Goal: Communication & Community: Answer question/provide support

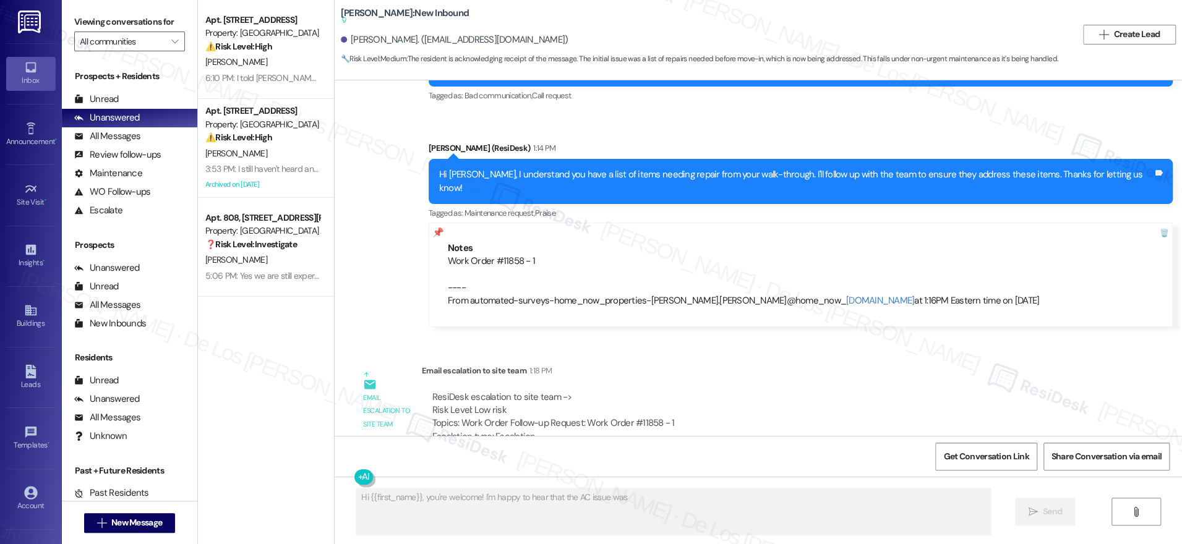
scroll to position [1674, 0]
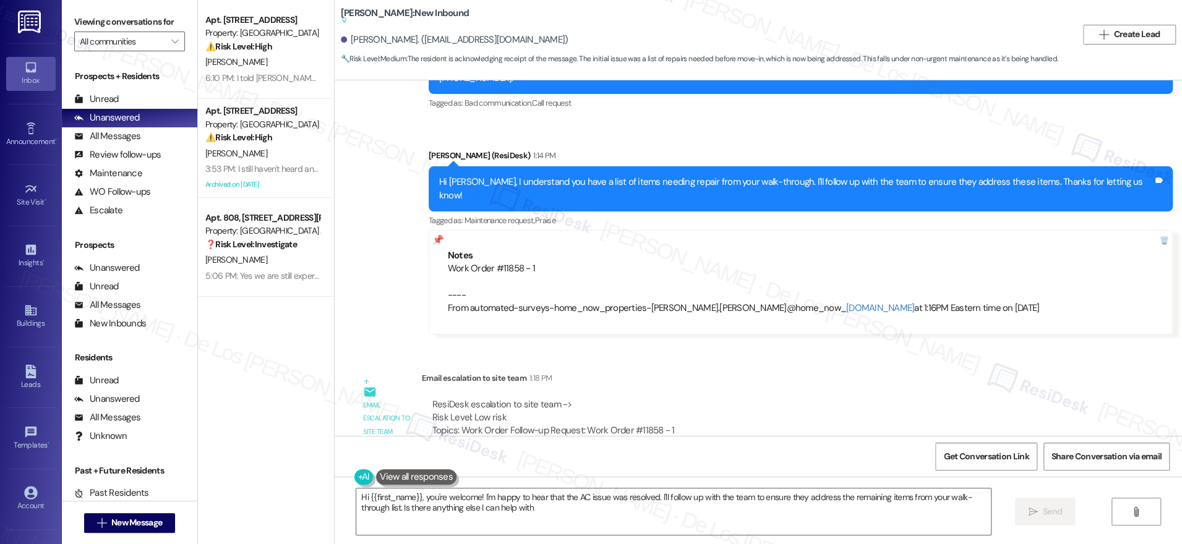
type textarea "Hi {{first_name}}, you're welcome! I'm happy to hear that the AC issue was reso…"
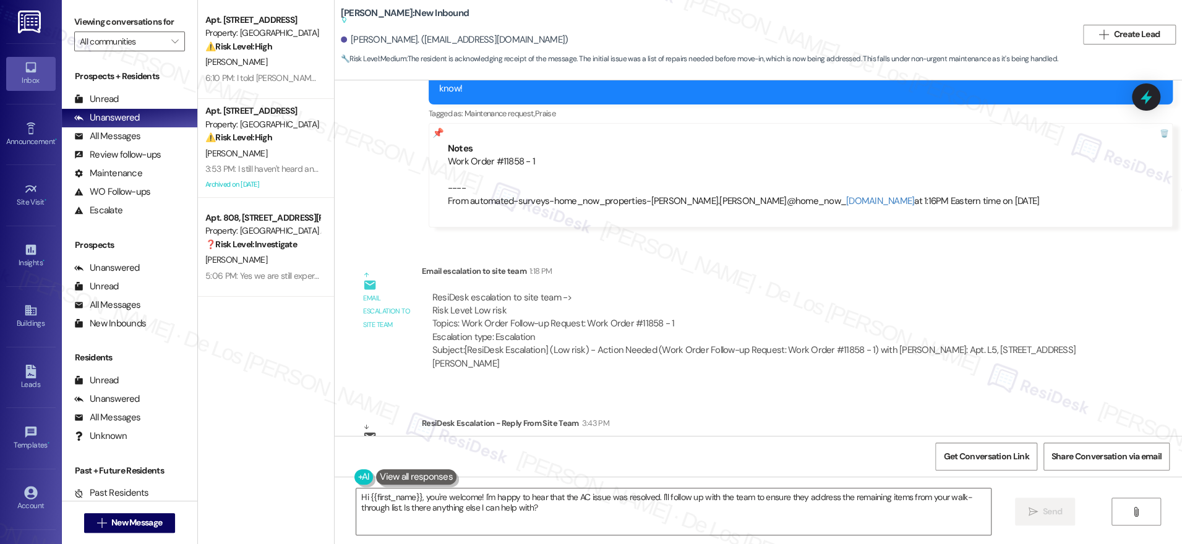
scroll to position [1910, 0]
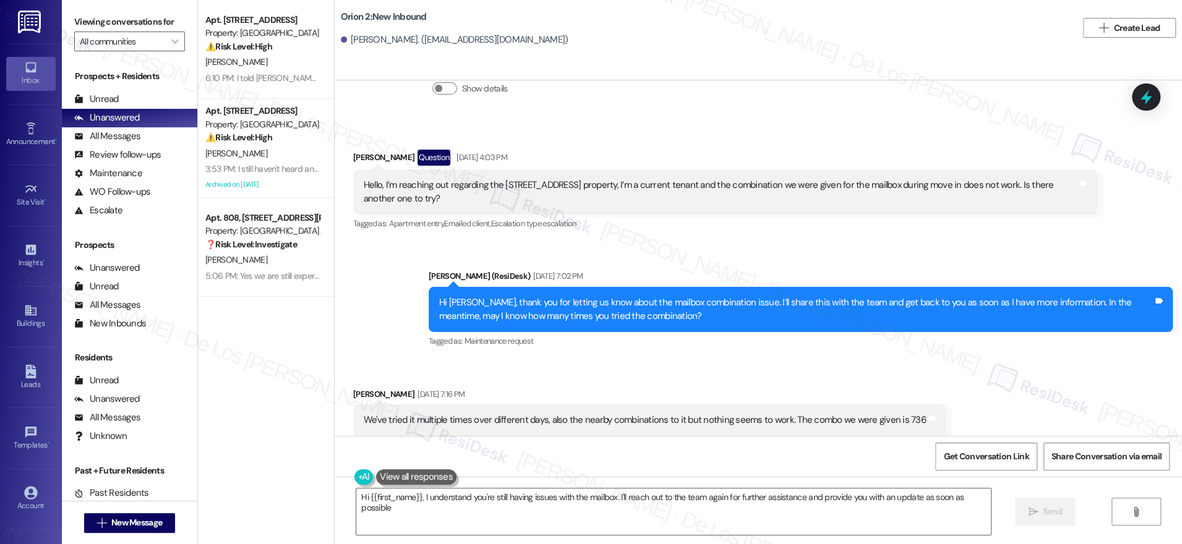
type textarea "Hi {{first_name}}, I understand you're still having issues with the mailbox. I'…"
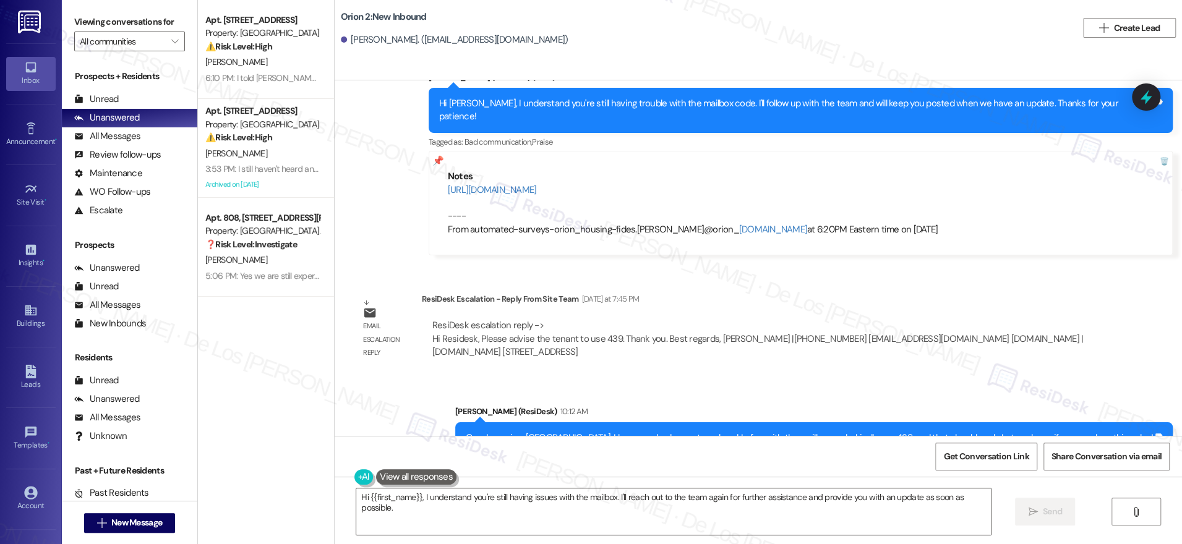
scroll to position [1084, 0]
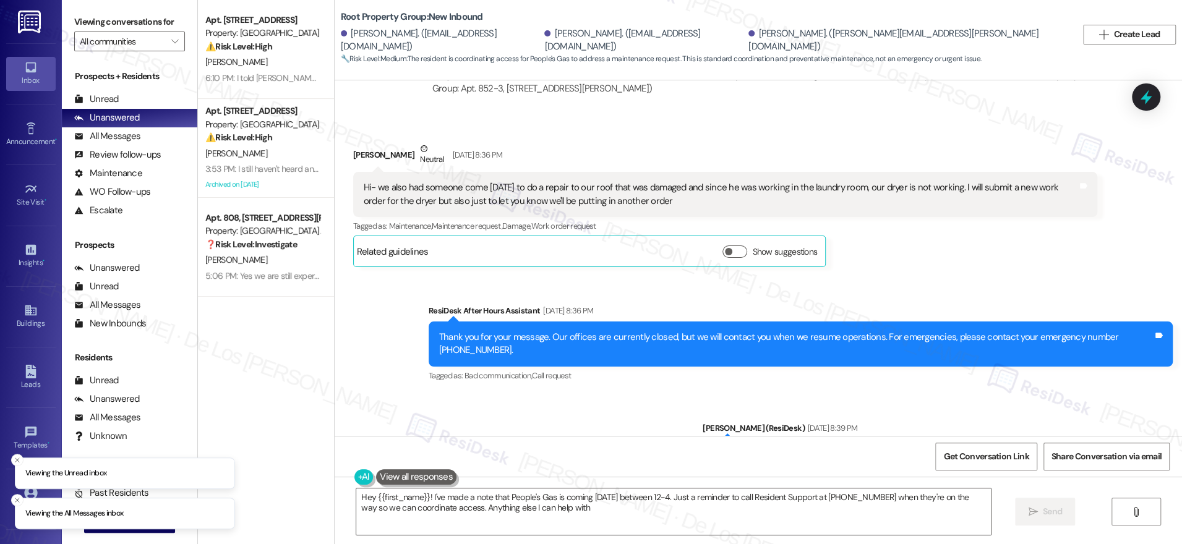
type textarea "Hey {{first_name}}! I've made a note that People's Gas is coming tomorrow betwe…"
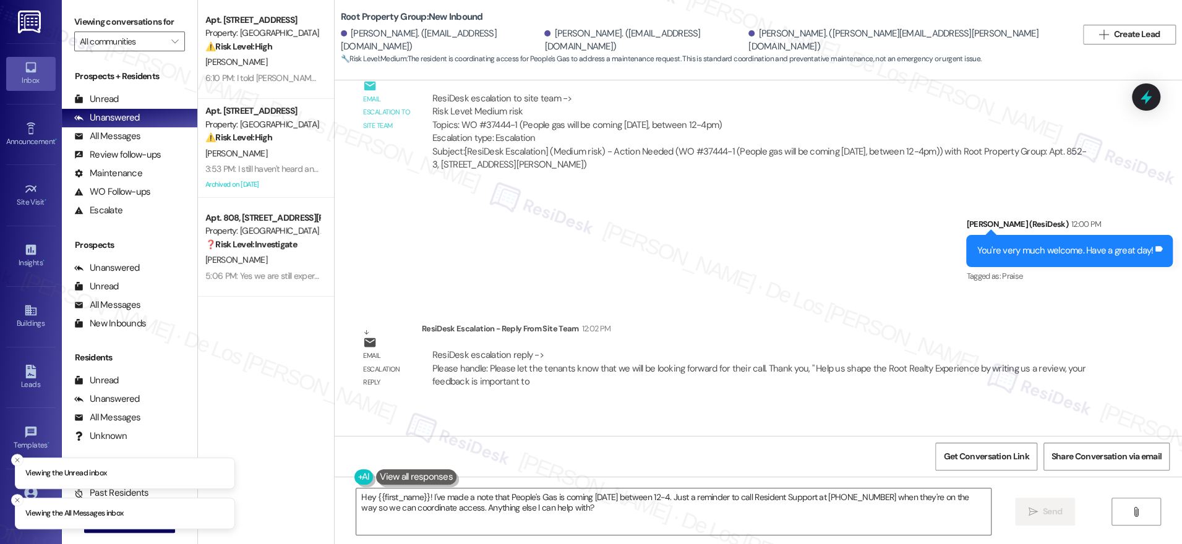
scroll to position [5547, 0]
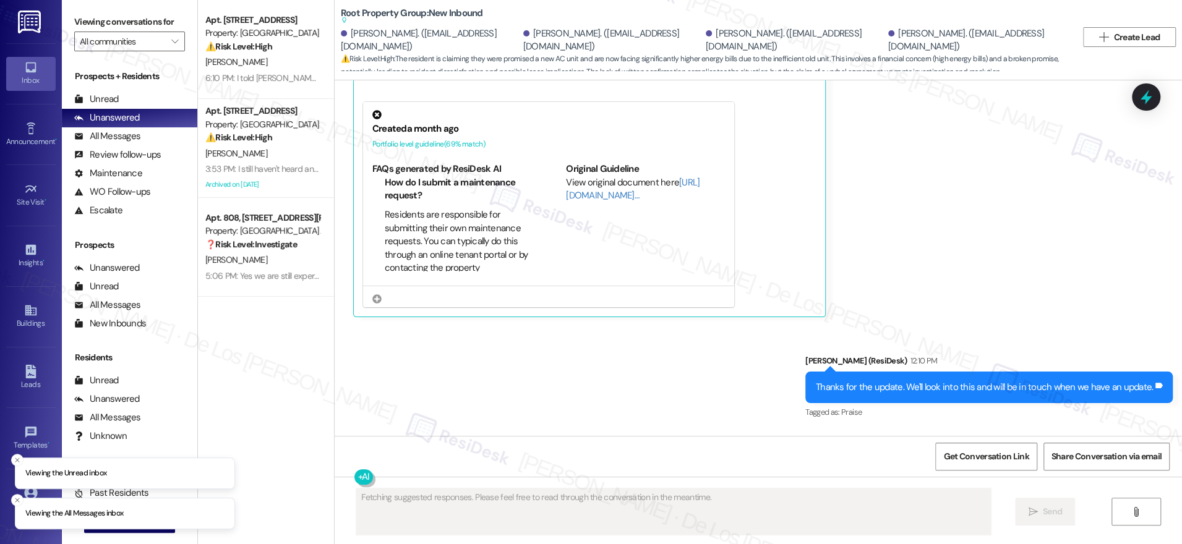
scroll to position [5851, 0]
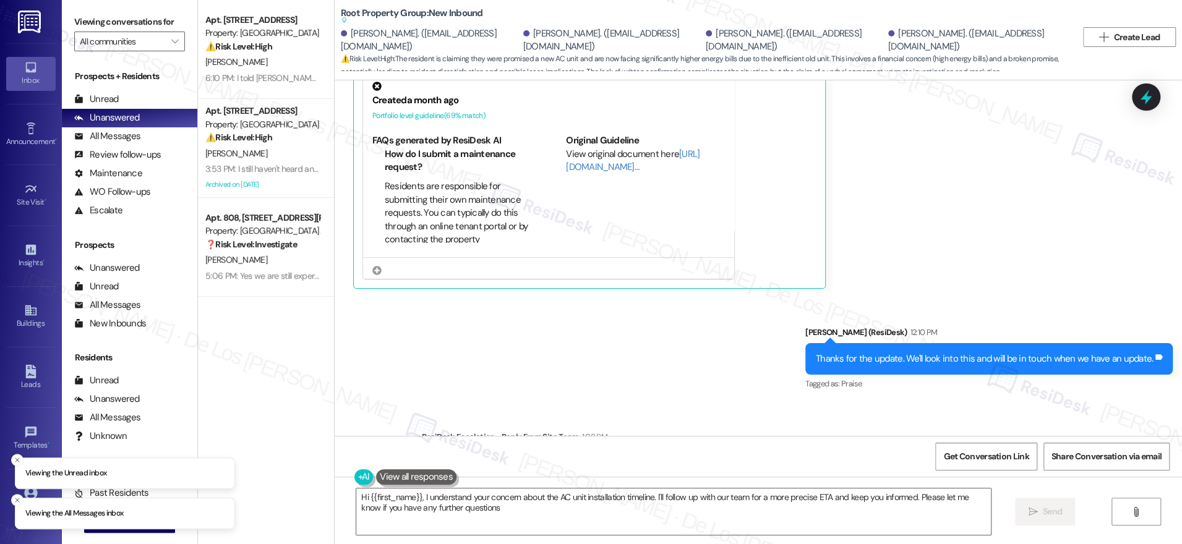
type textarea "Hi {{first_name}}, I understand your concern about the AC unit installation tim…"
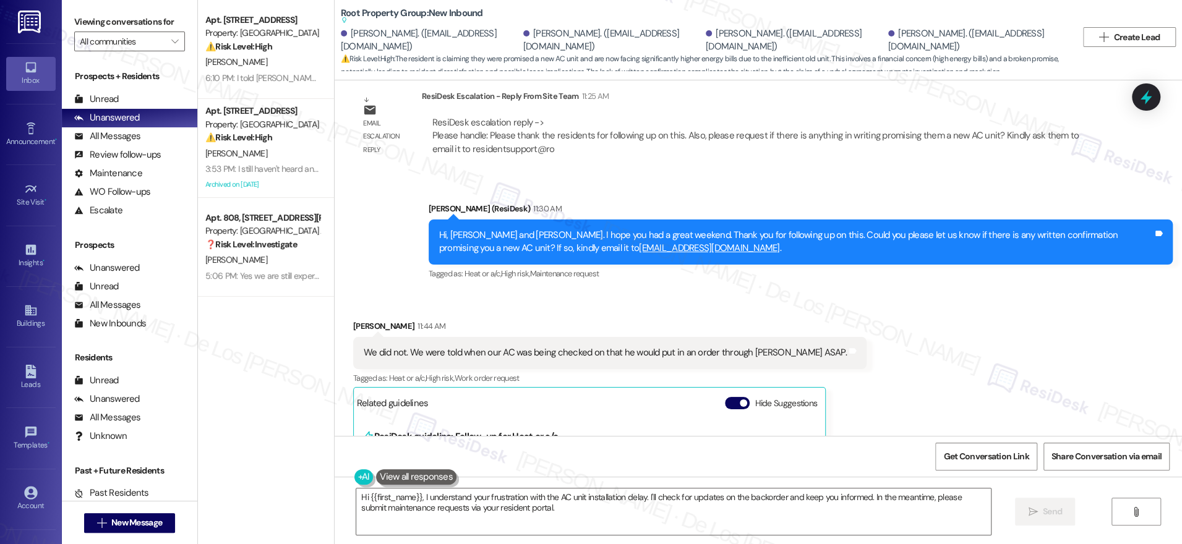
scroll to position [5344, 0]
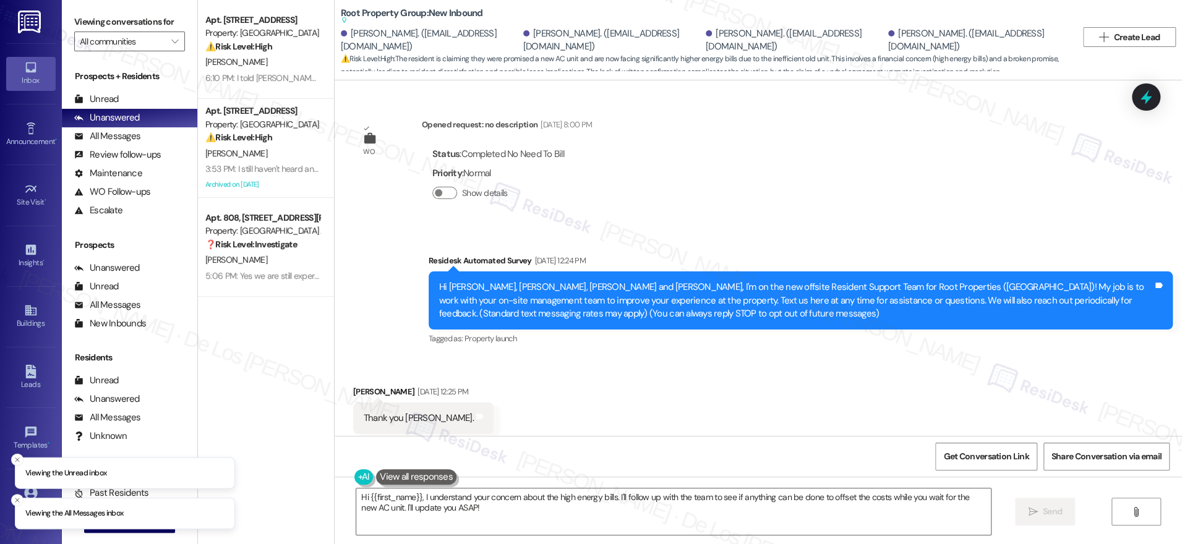
scroll to position [5965, 0]
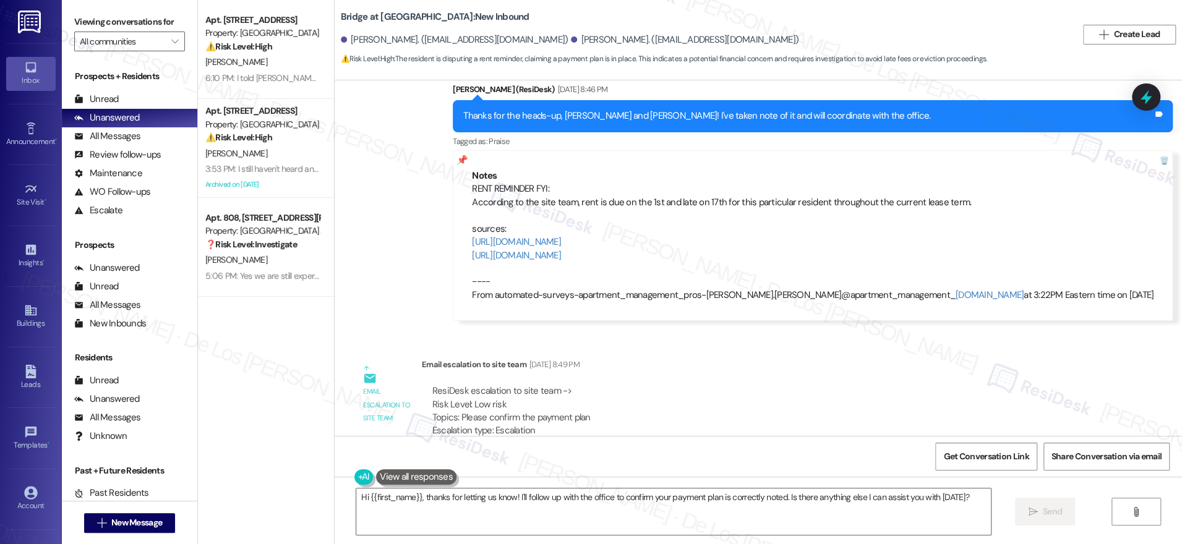
scroll to position [4041, 0]
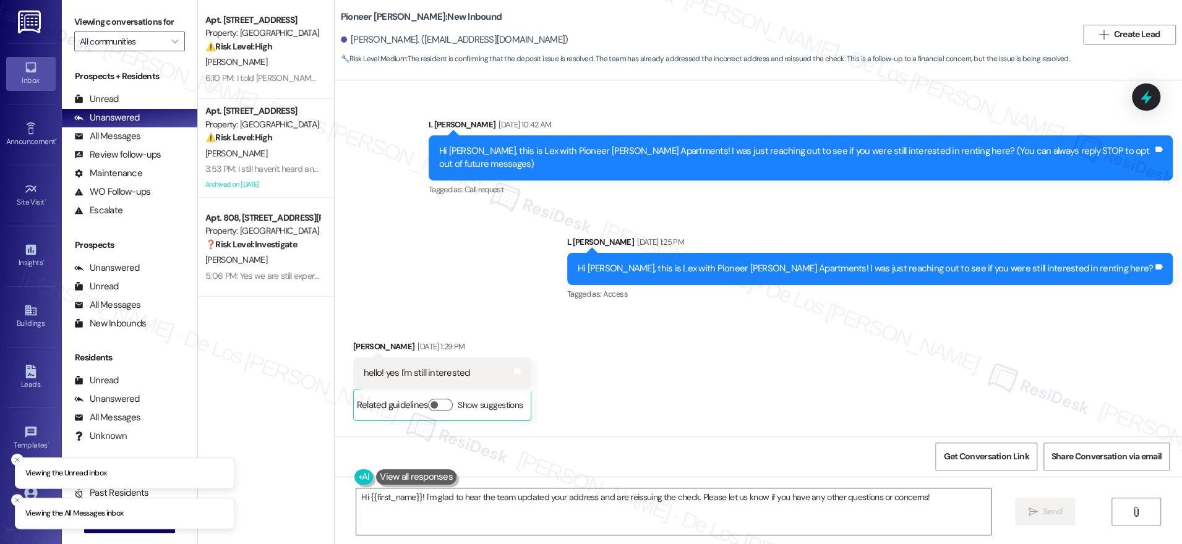
scroll to position [11000, 0]
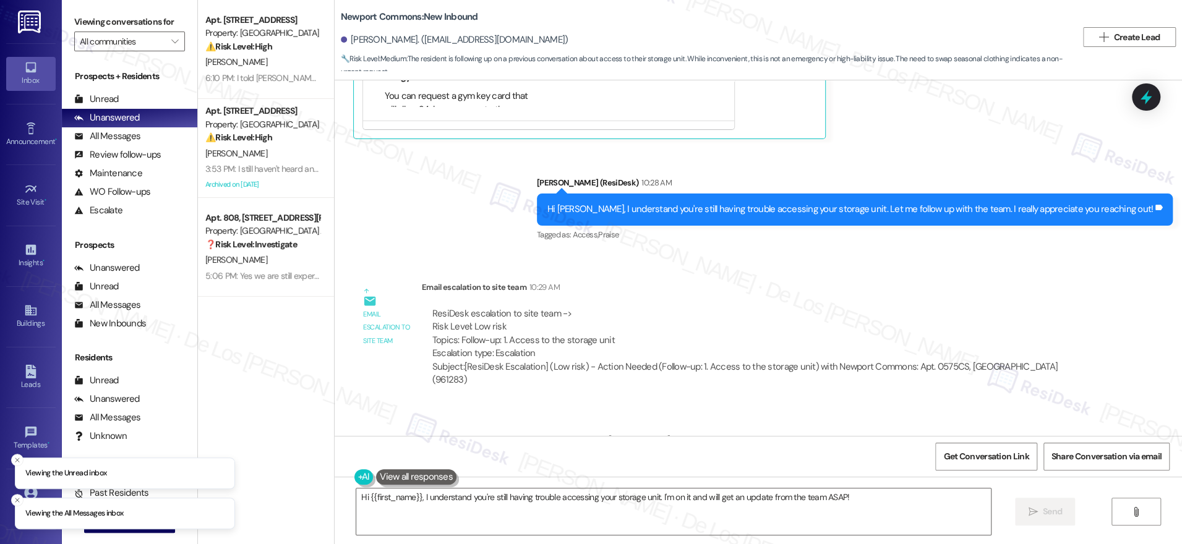
scroll to position [20793, 0]
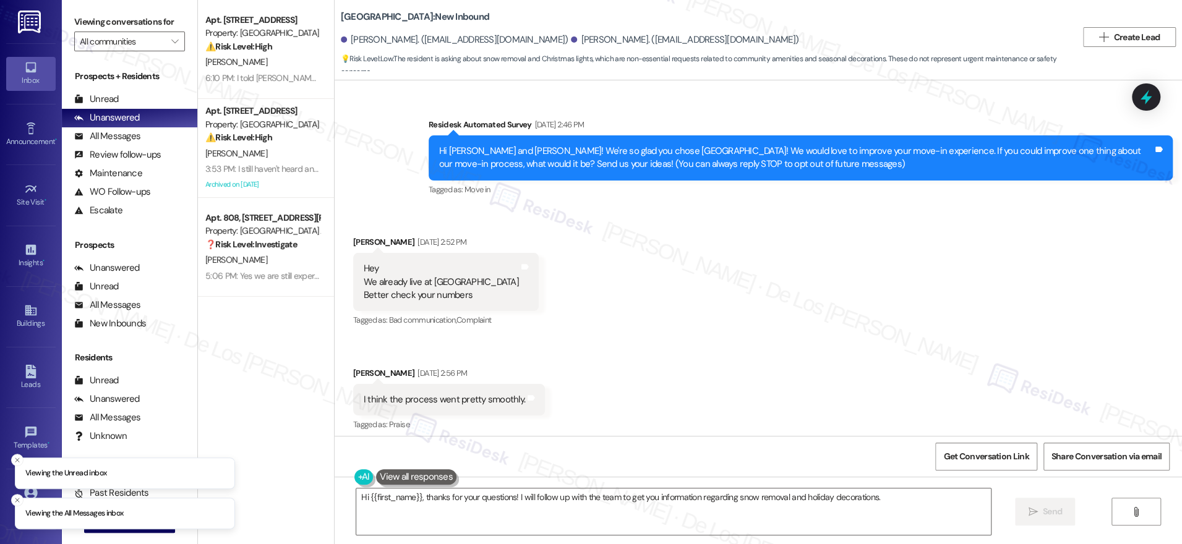
scroll to position [599, 0]
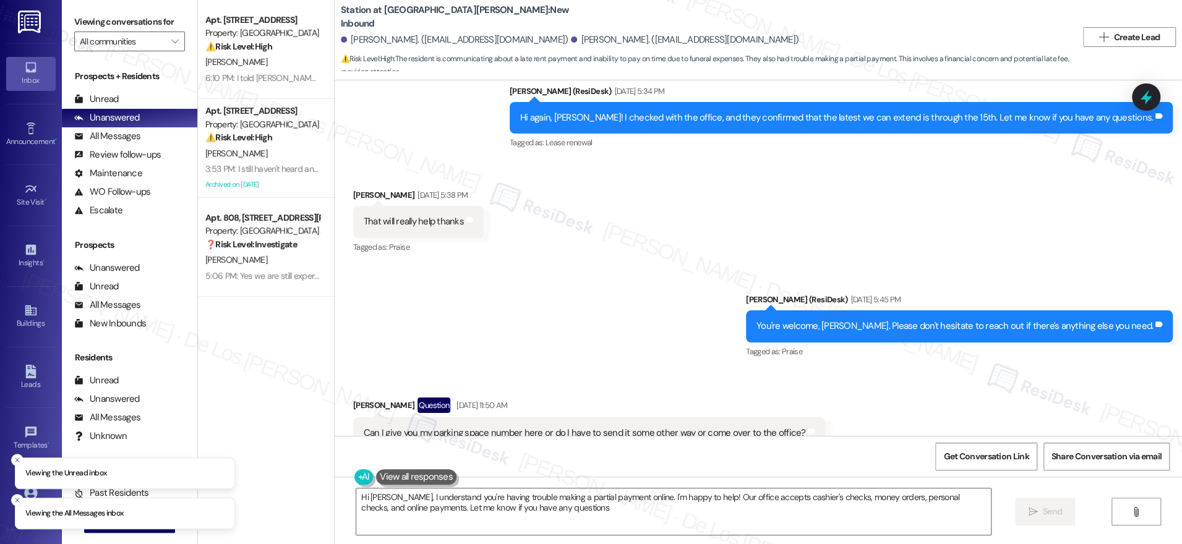
type textarea "Hi [PERSON_NAME], I understand you're having trouble making a partial payment o…"
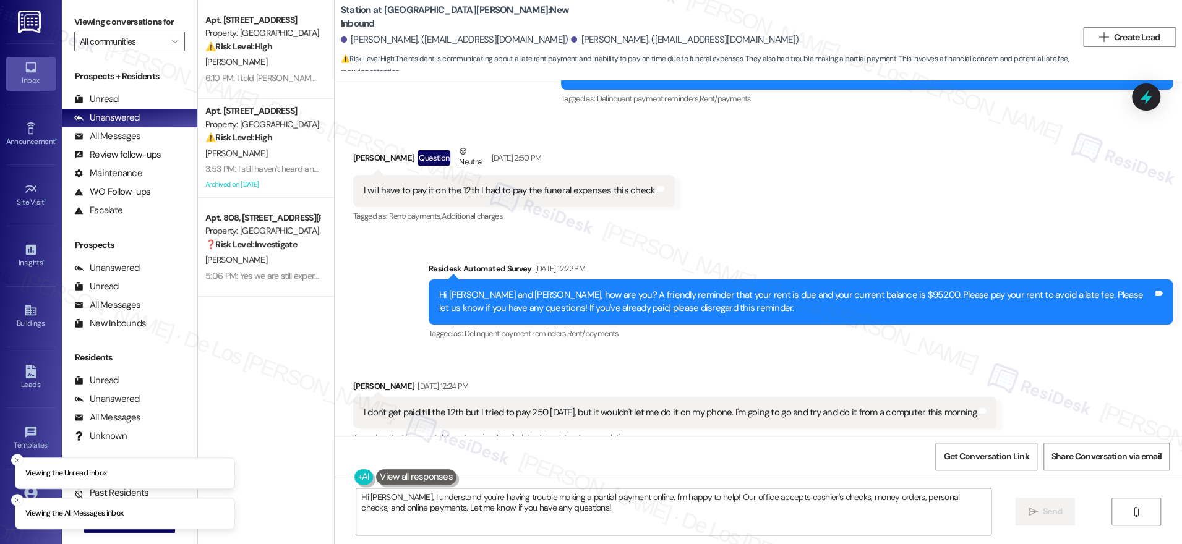
scroll to position [1977, 0]
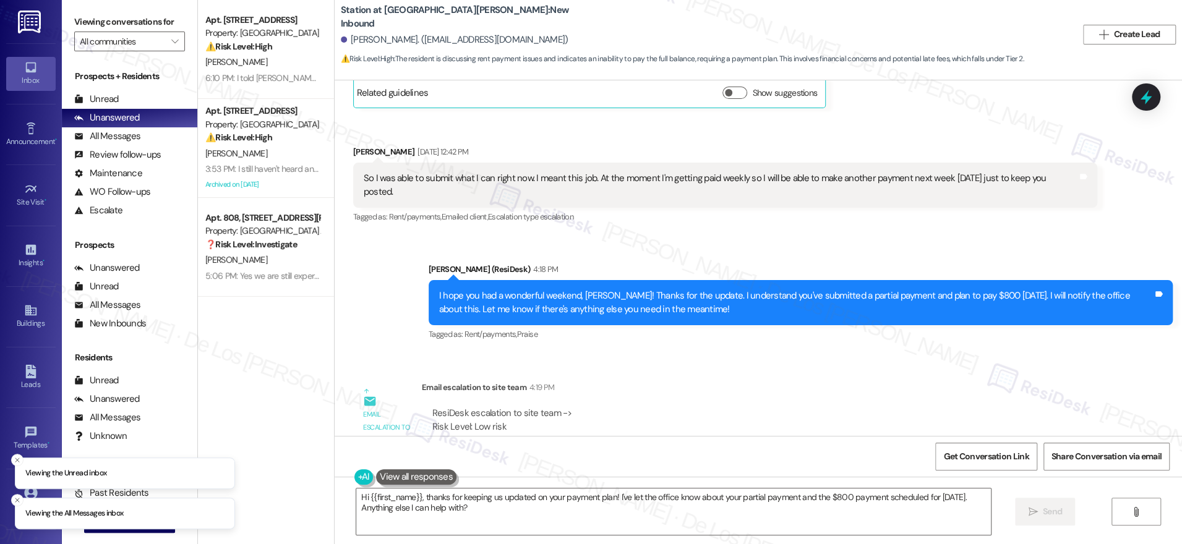
scroll to position [633, 0]
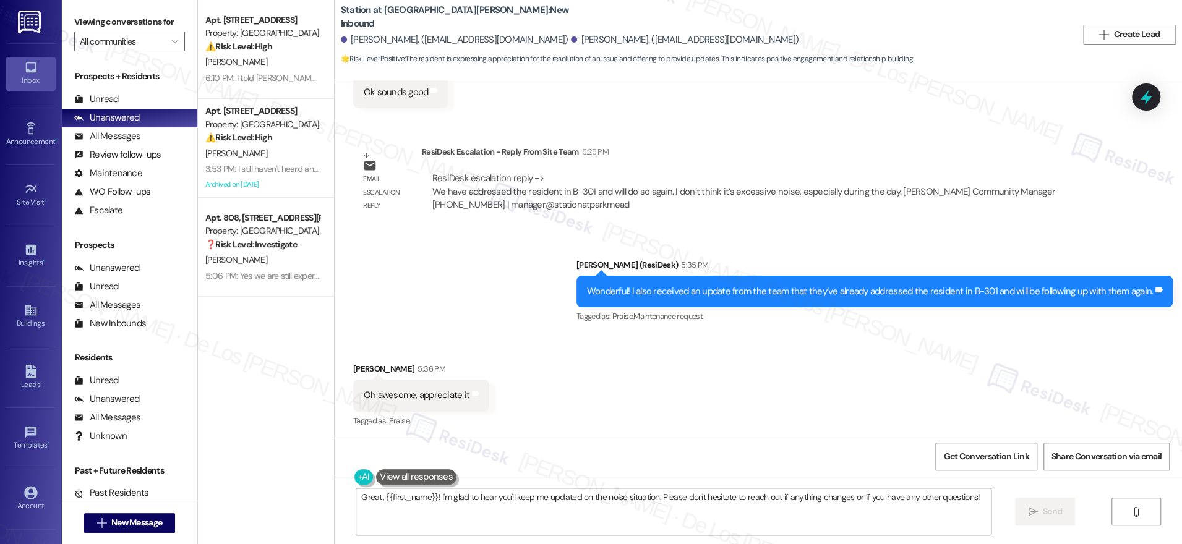
scroll to position [4231, 0]
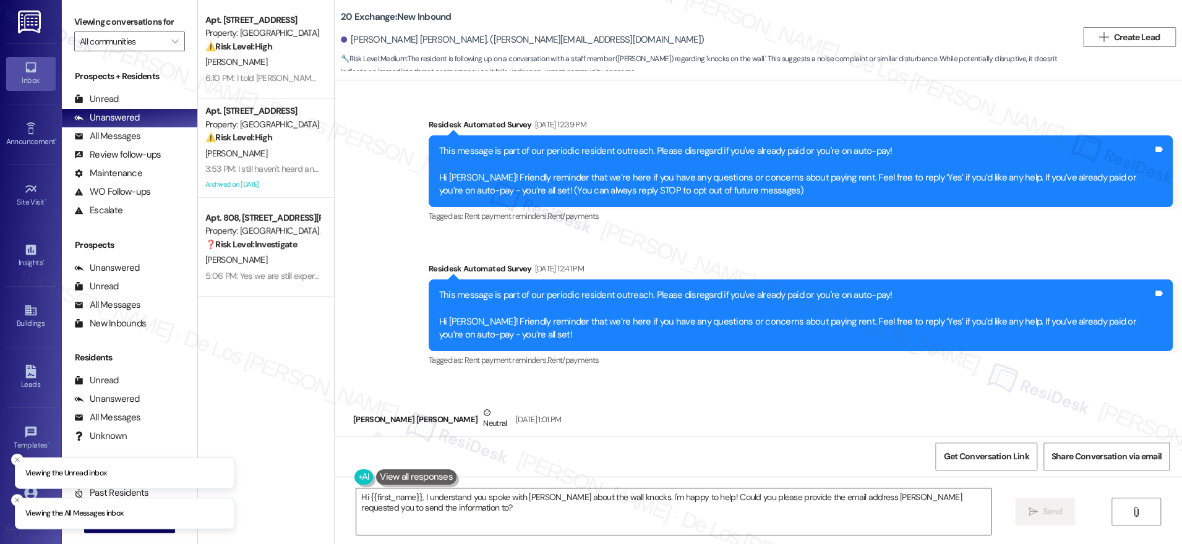
scroll to position [2952, 0]
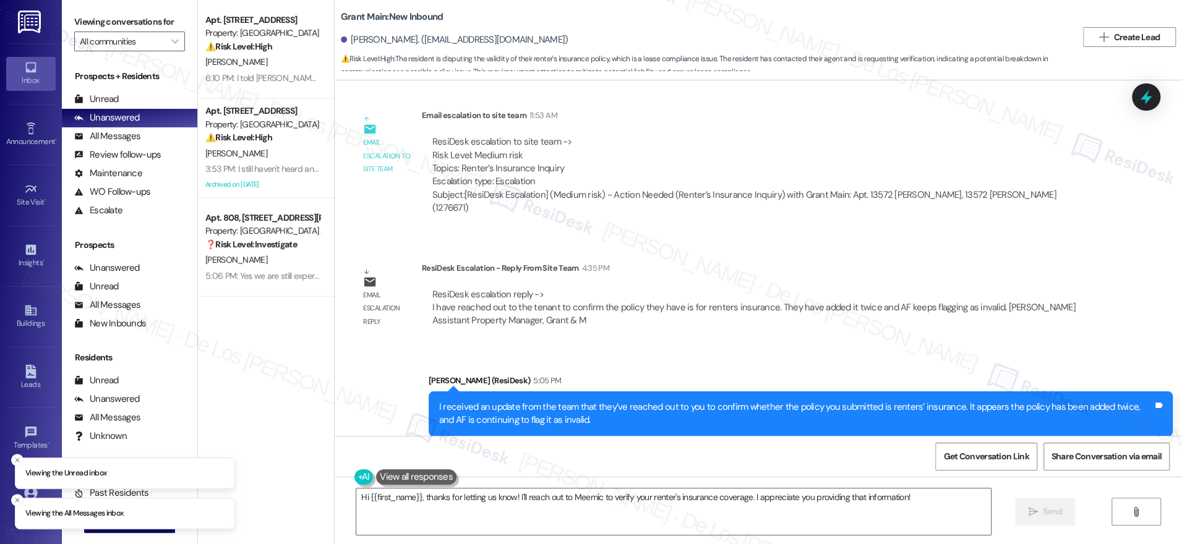
scroll to position [8003, 0]
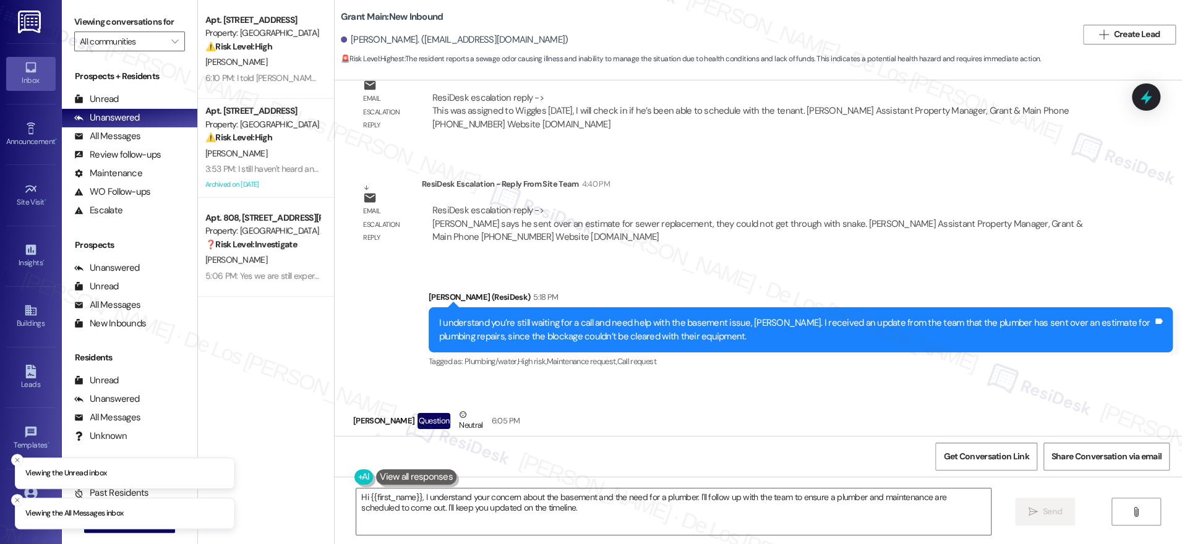
scroll to position [6617, 0]
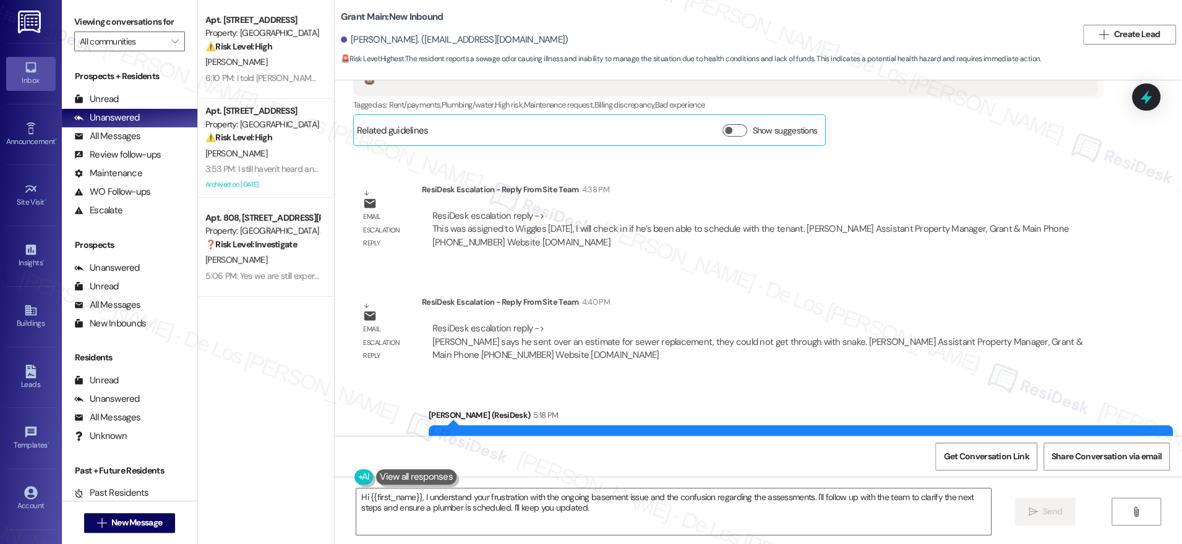
scroll to position [6518, 0]
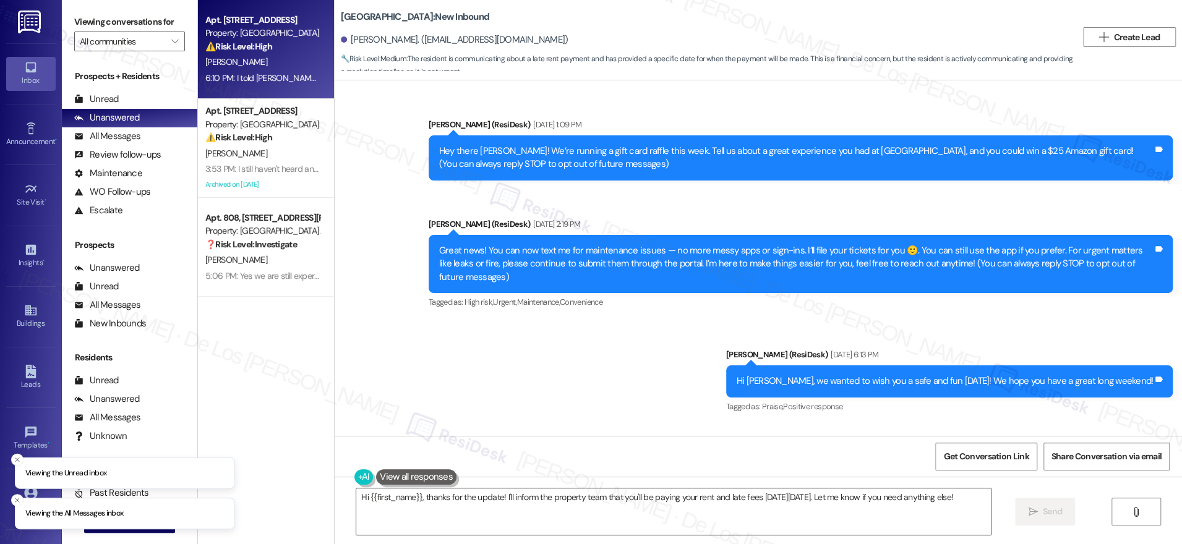
scroll to position [9870, 0]
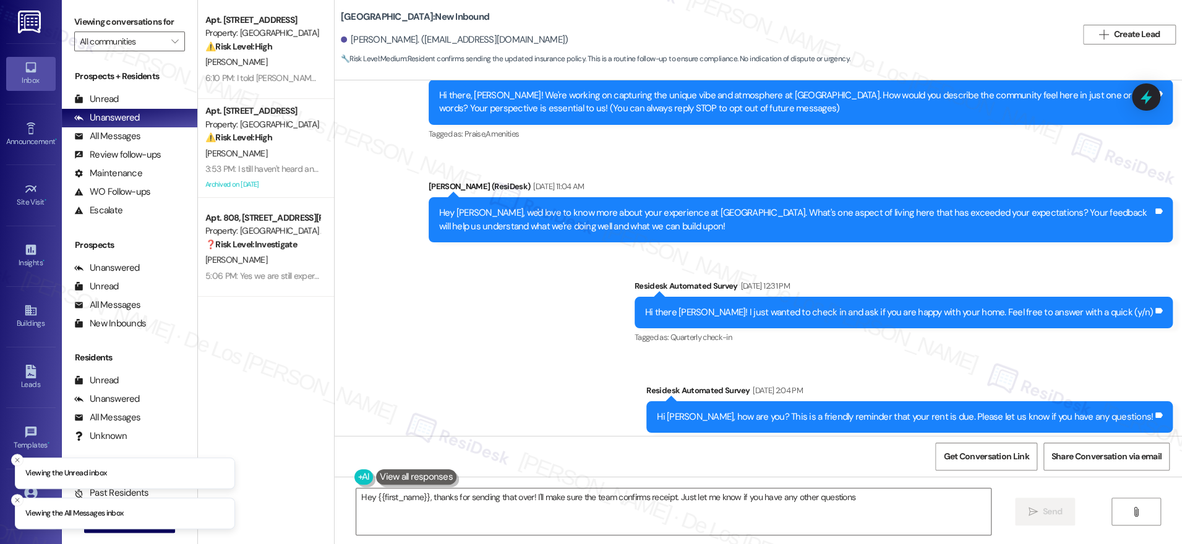
type textarea "Hey {{first_name}}, thanks for sending that over! I'll make sure the team confi…"
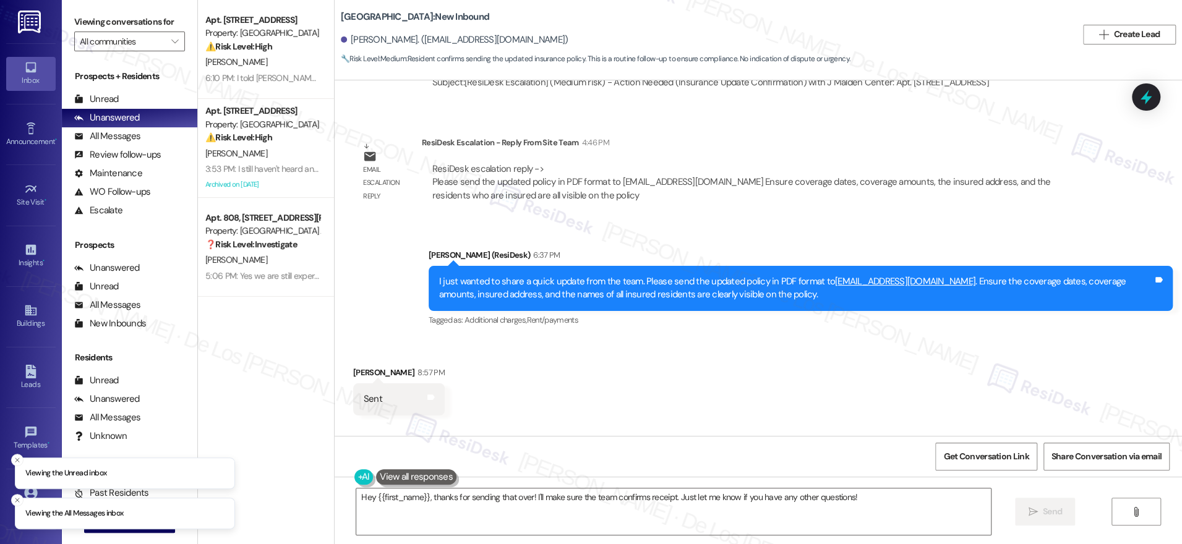
scroll to position [1003, 0]
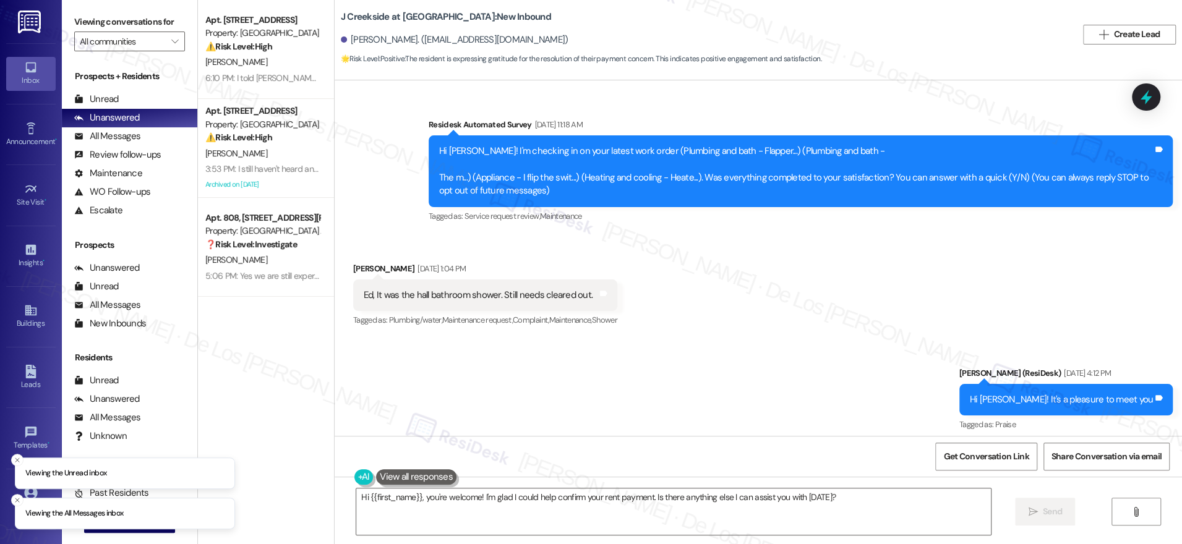
scroll to position [9275, 0]
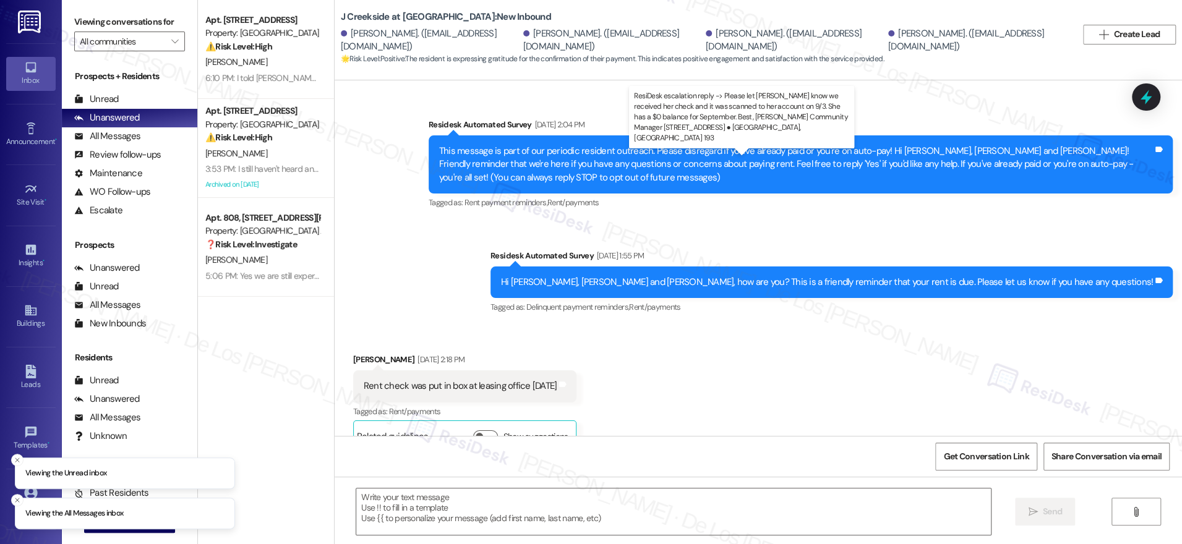
scroll to position [3735, 0]
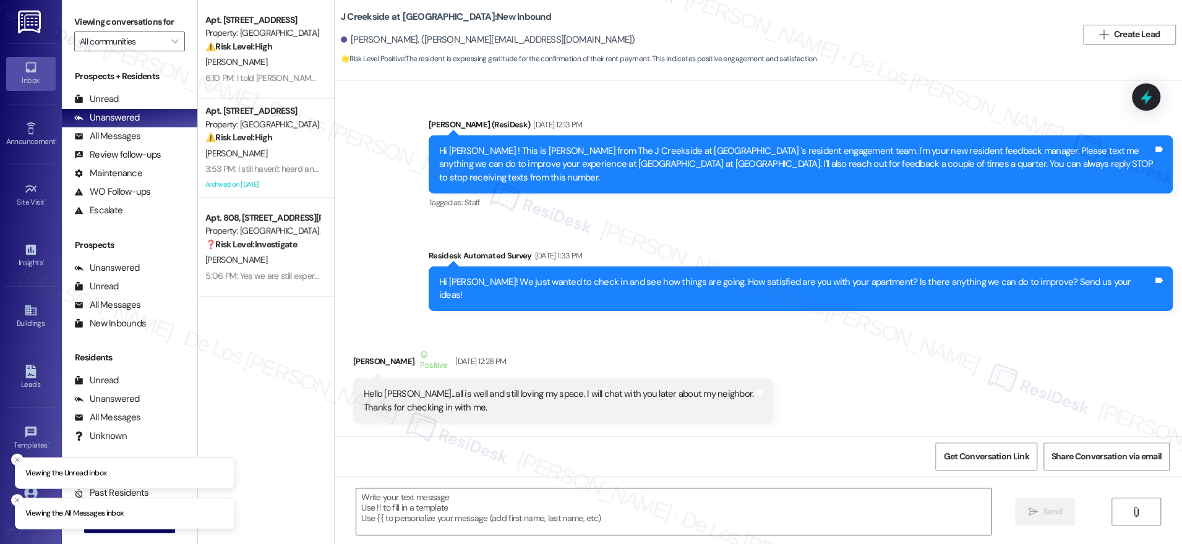
scroll to position [6140, 0]
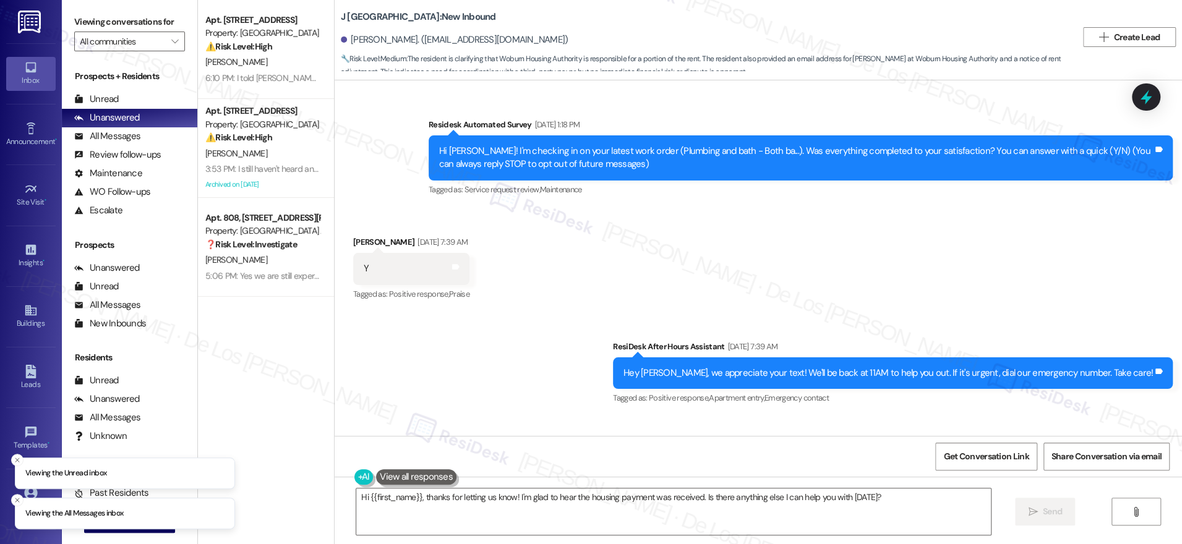
scroll to position [10332, 0]
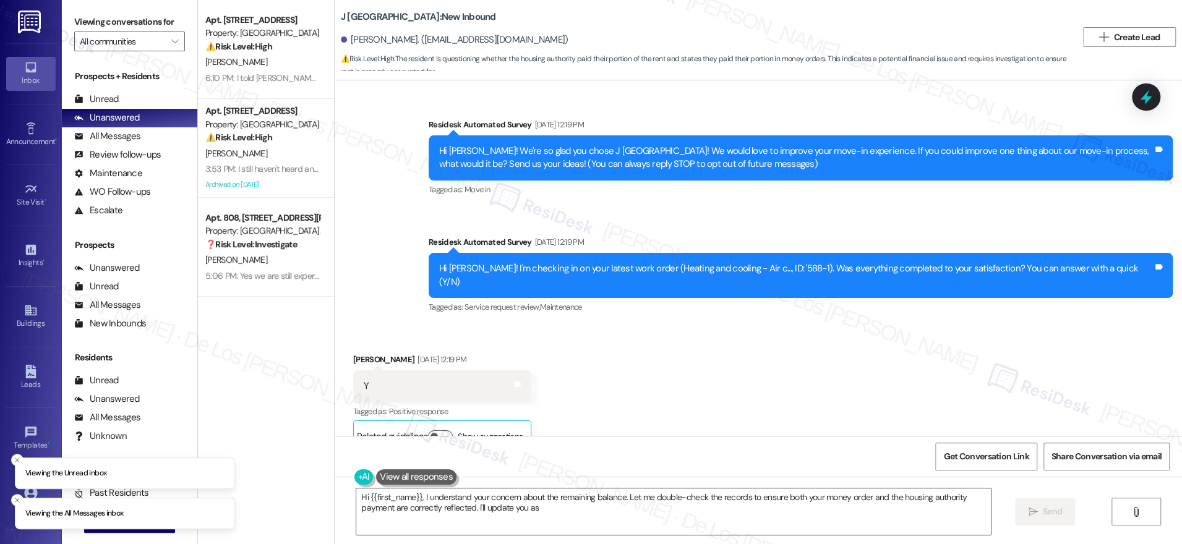
scroll to position [5979, 0]
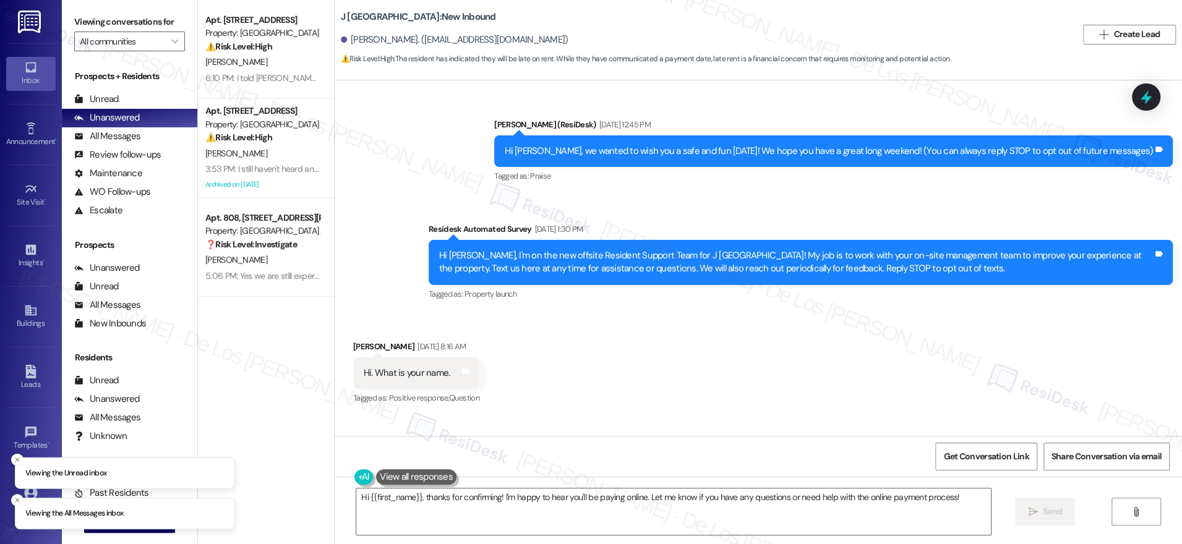
scroll to position [10449, 0]
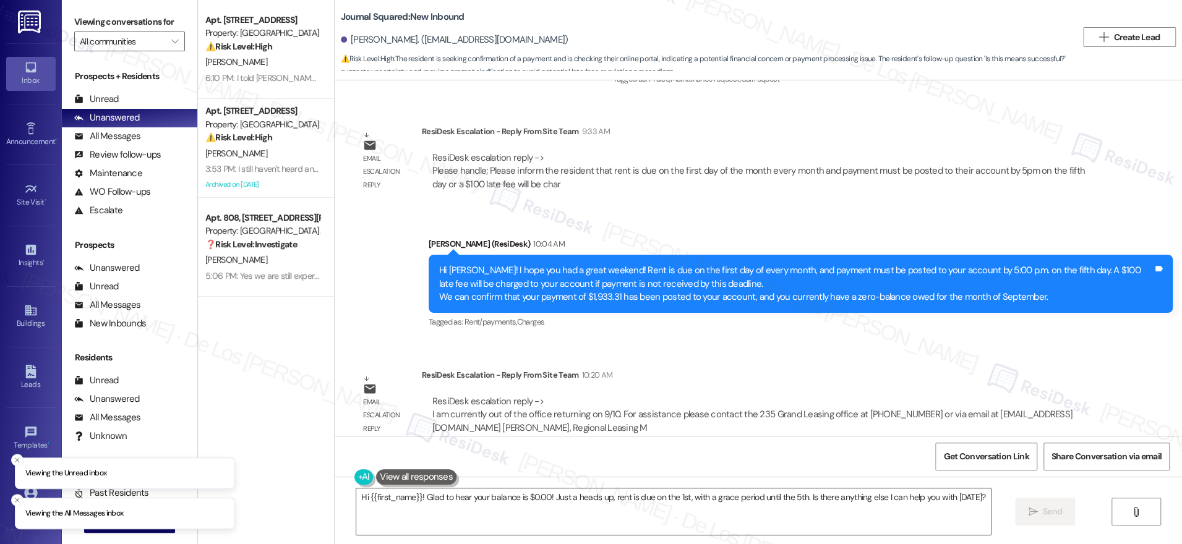
scroll to position [1800, 0]
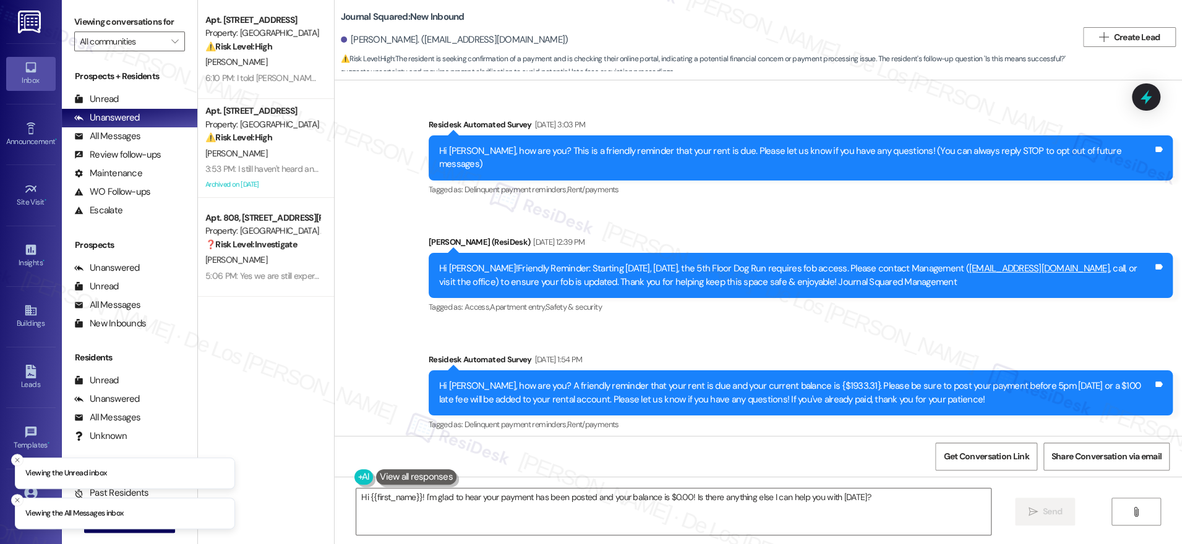
scroll to position [1804, 0]
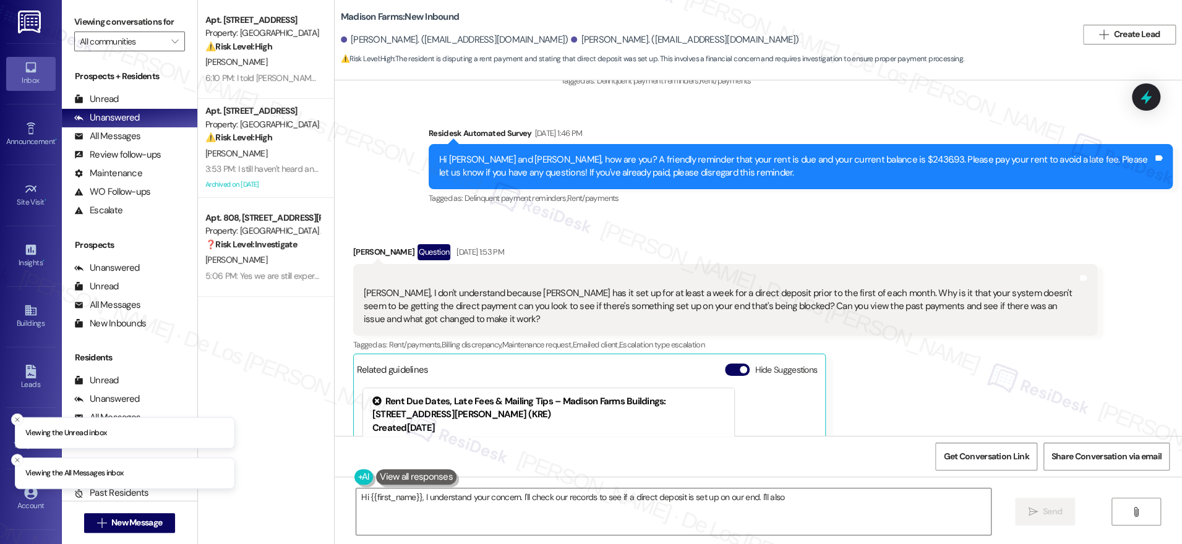
scroll to position [4207, 0]
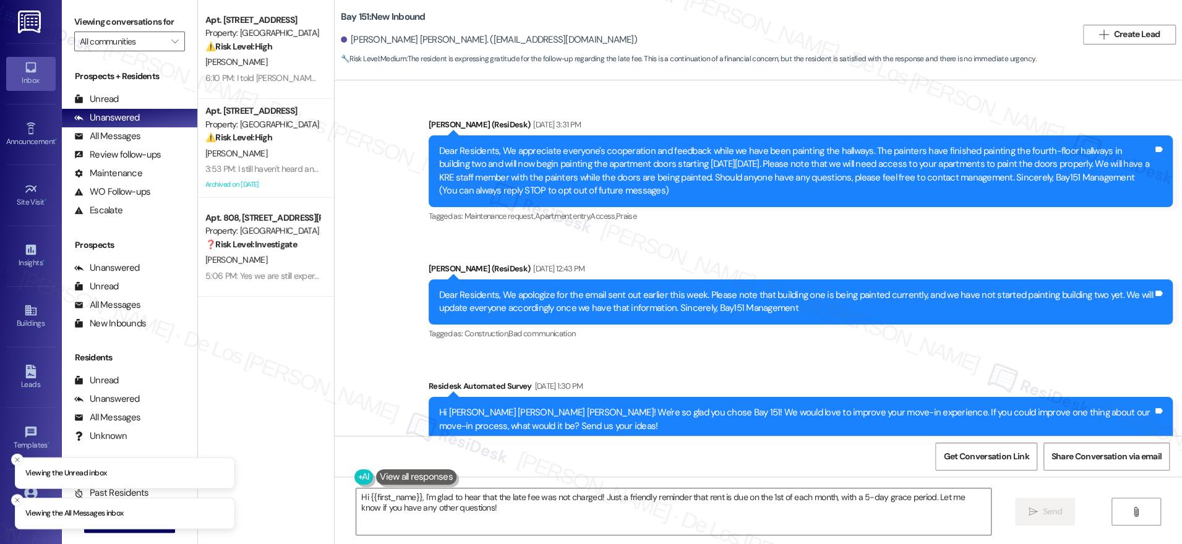
scroll to position [26542, 0]
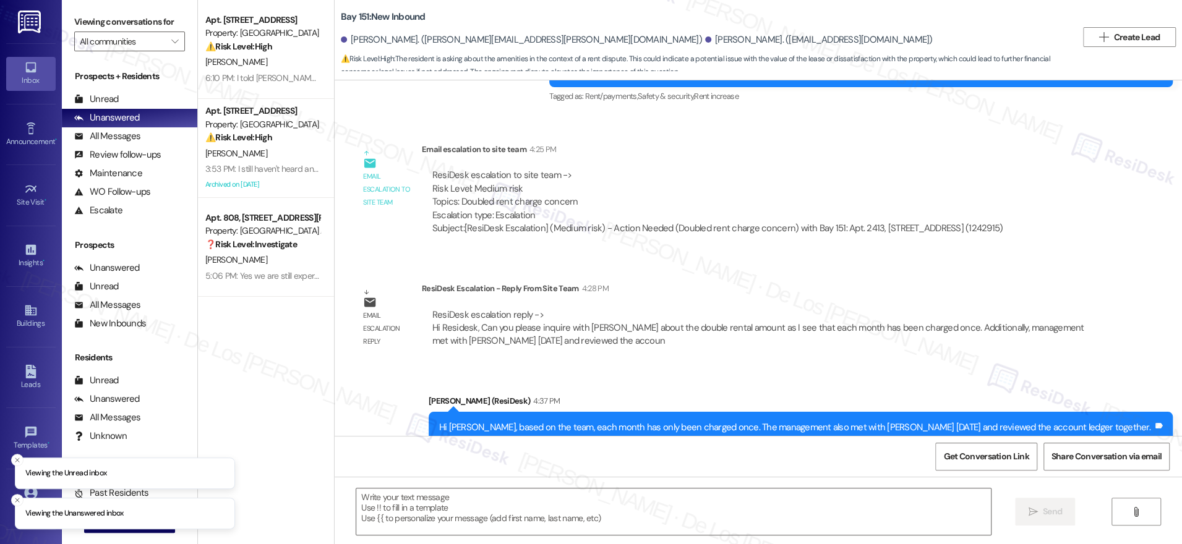
type textarea "Fetching suggested responses. Please feel free to read through the conversation…"
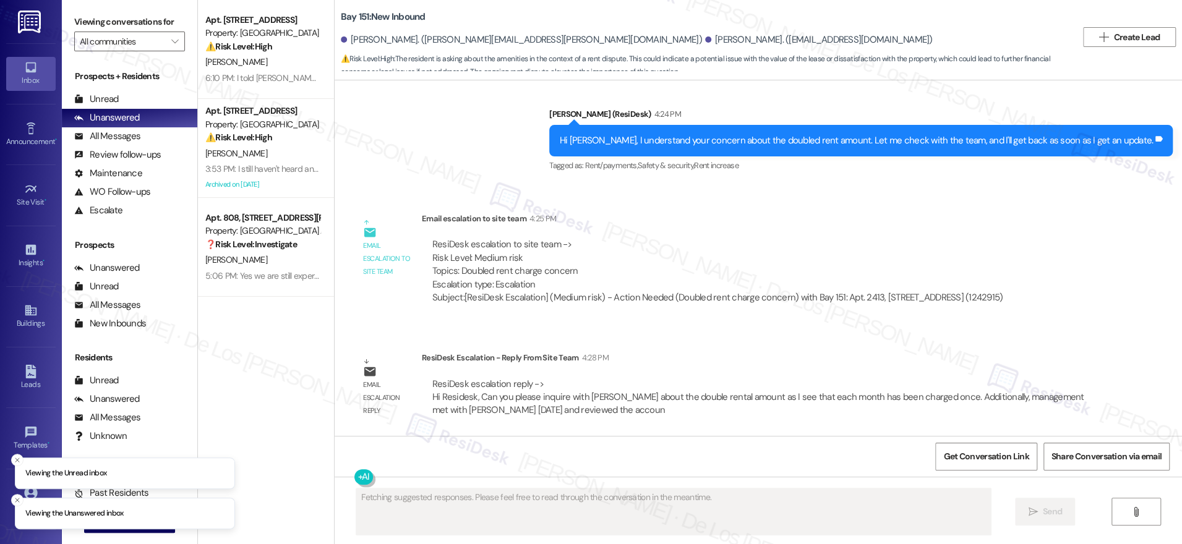
scroll to position [30080, 0]
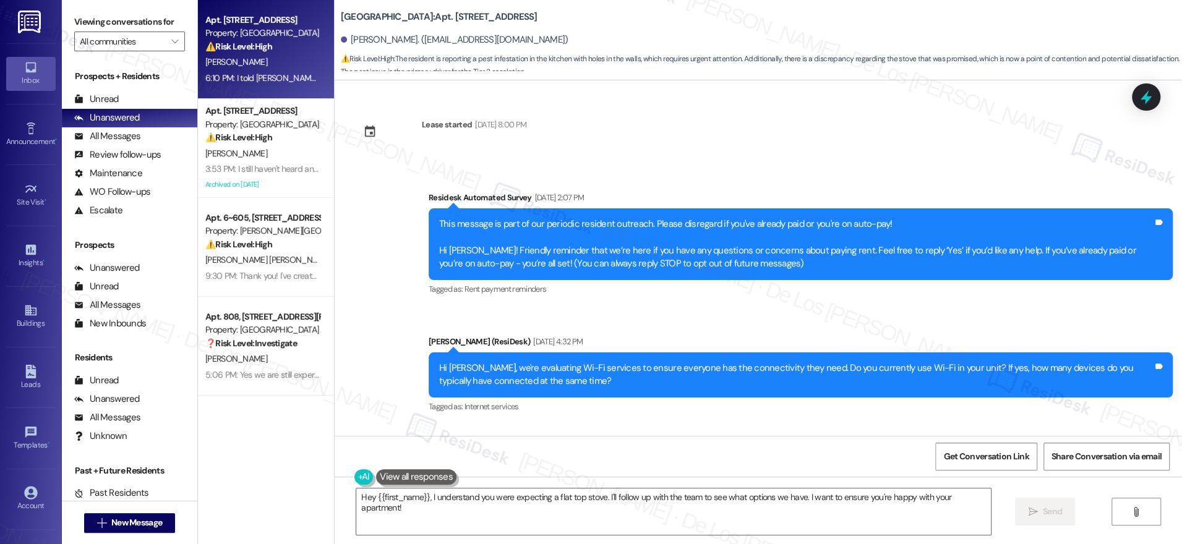
scroll to position [1874, 0]
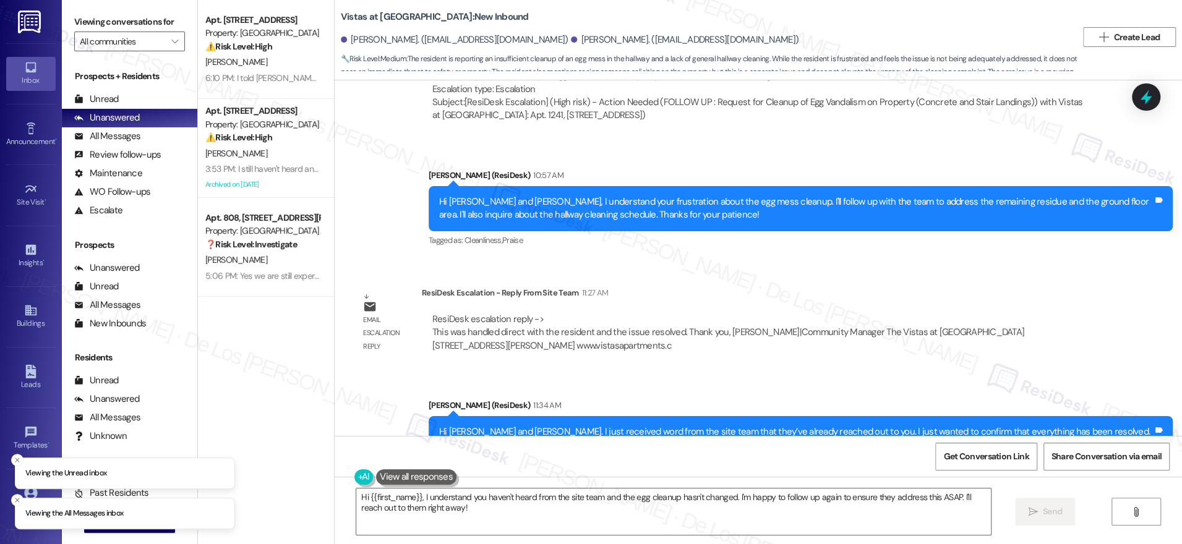
scroll to position [13302, 0]
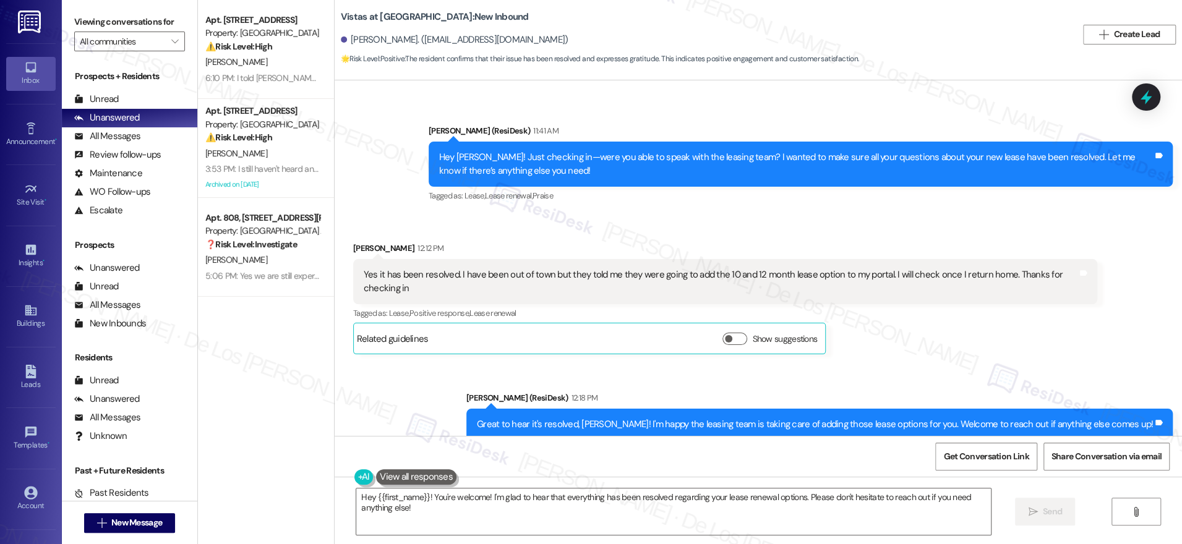
scroll to position [7962, 0]
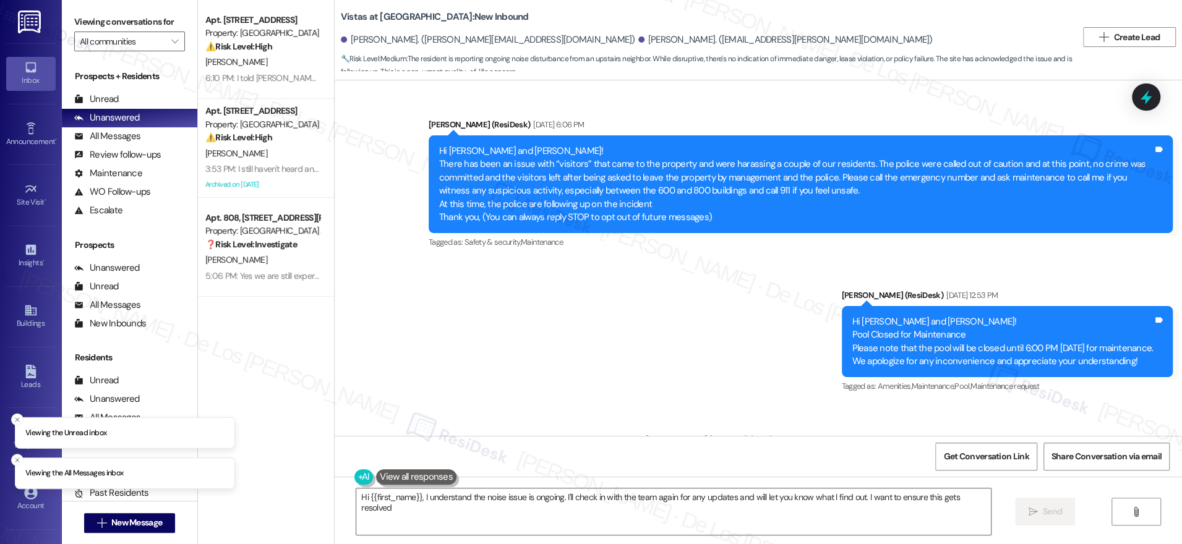
scroll to position [6350, 0]
